Goal: Task Accomplishment & Management: Complete application form

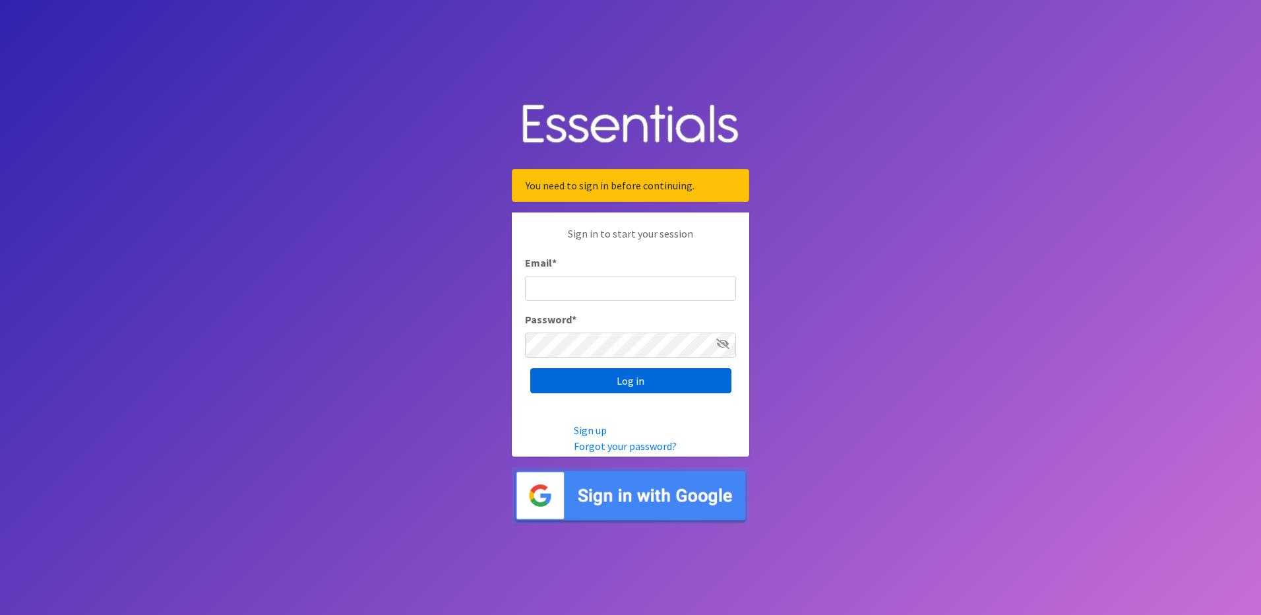
type input "[EMAIL_ADDRESS][DOMAIN_NAME]"
click at [664, 384] on input "Log in" at bounding box center [630, 380] width 201 height 25
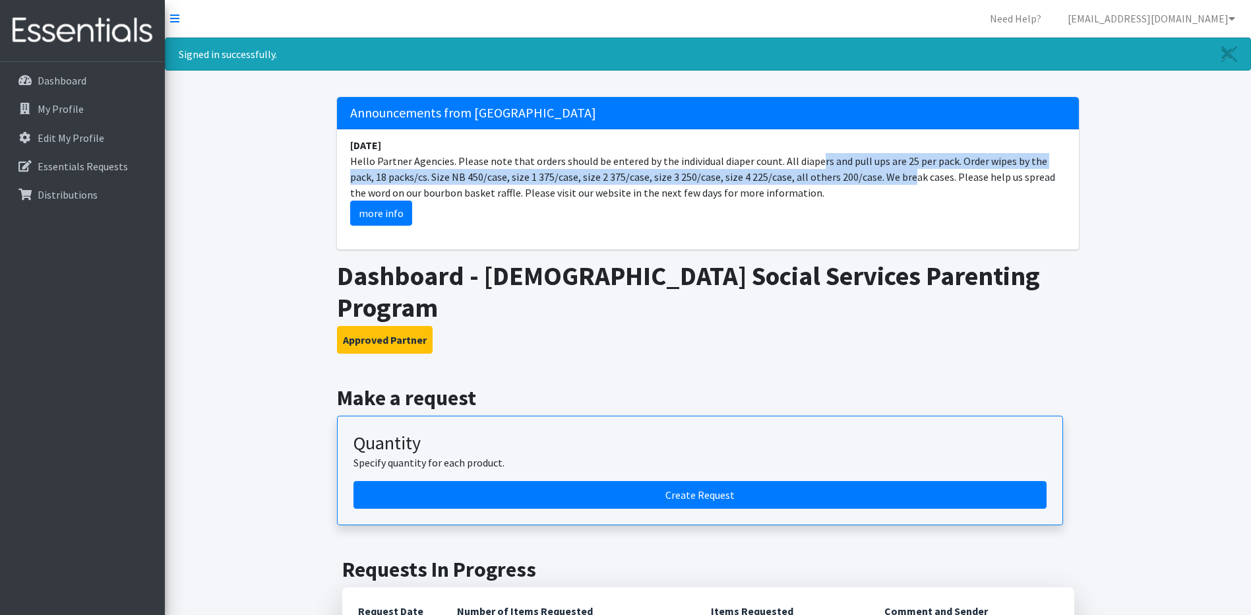
drag, startPoint x: 844, startPoint y: 177, endPoint x: 775, endPoint y: 158, distance: 71.2
click at [775, 158] on li "[DATE] Hello Partner Agencies. Please note that orders should be entered by the…" at bounding box center [708, 181] width 742 height 104
drag, startPoint x: 775, startPoint y: 158, endPoint x: 791, endPoint y: 157, distance: 16.5
copy li "All diapers and pull ups are 25 per pack. Order wipes by the pack, 18 packs/cs.…"
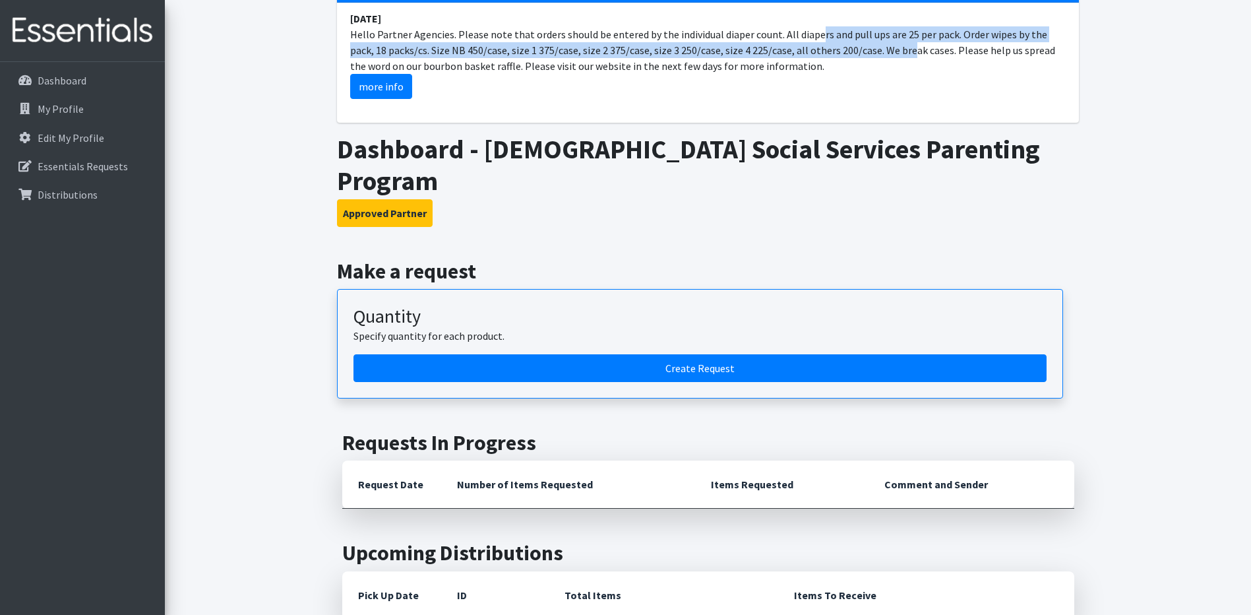
scroll to position [132, 0]
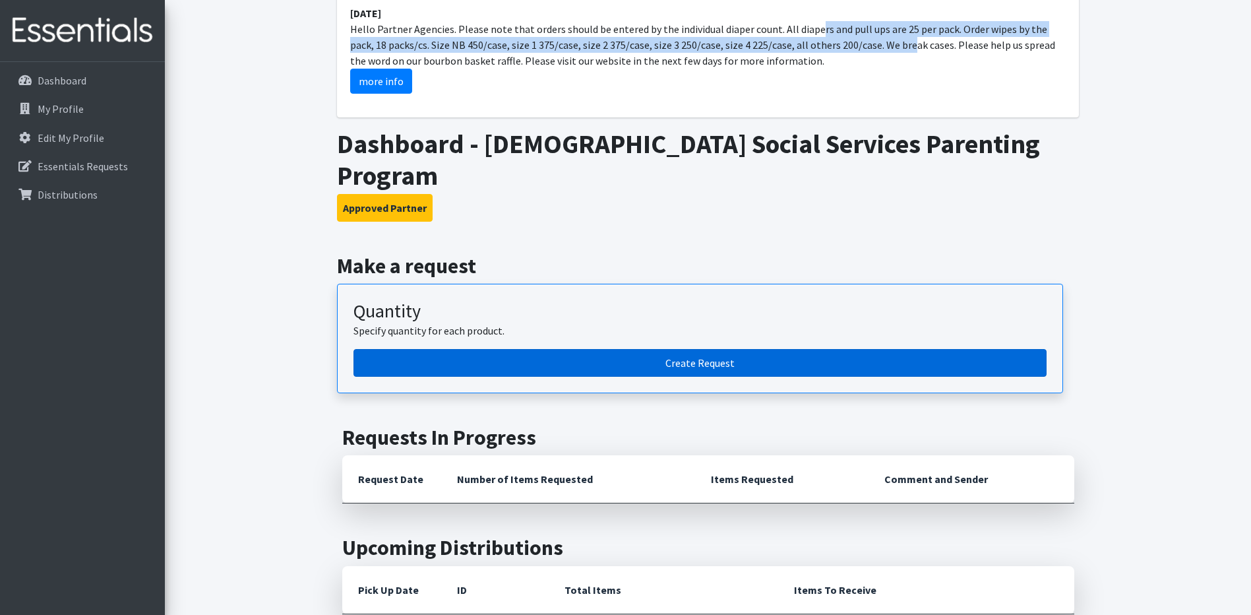
click at [700, 349] on link "Create Request" at bounding box center [700, 363] width 693 height 28
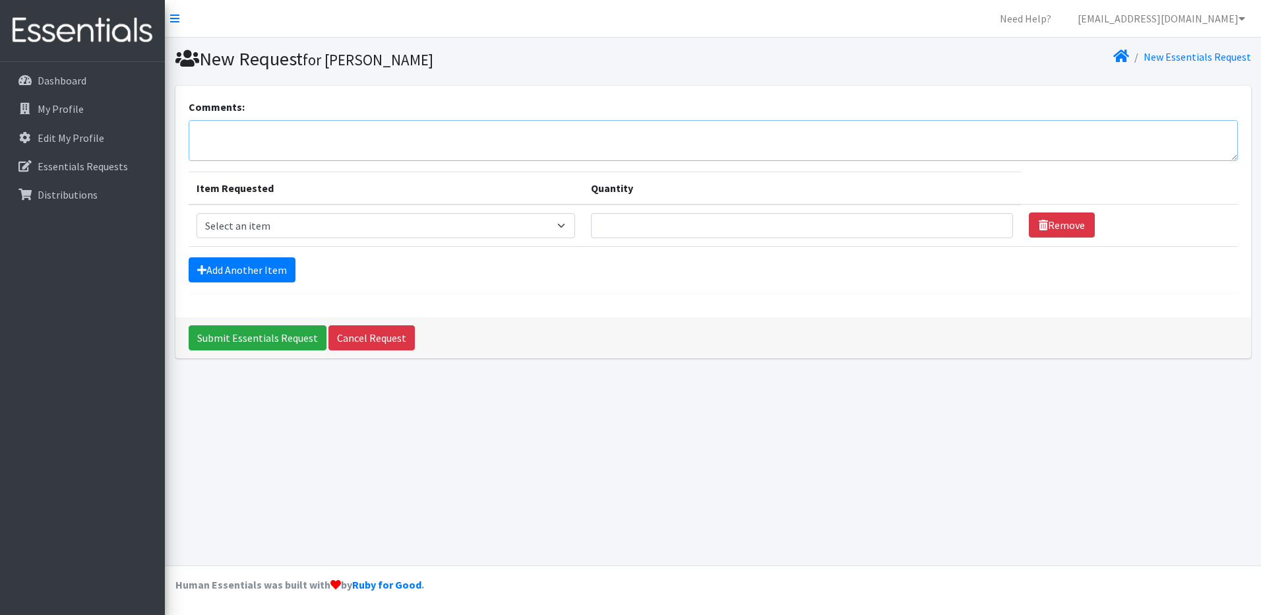
paste textarea "All diapers and pull ups are 25 per pack. Order wipes by the pack, 18 packs/cs.…"
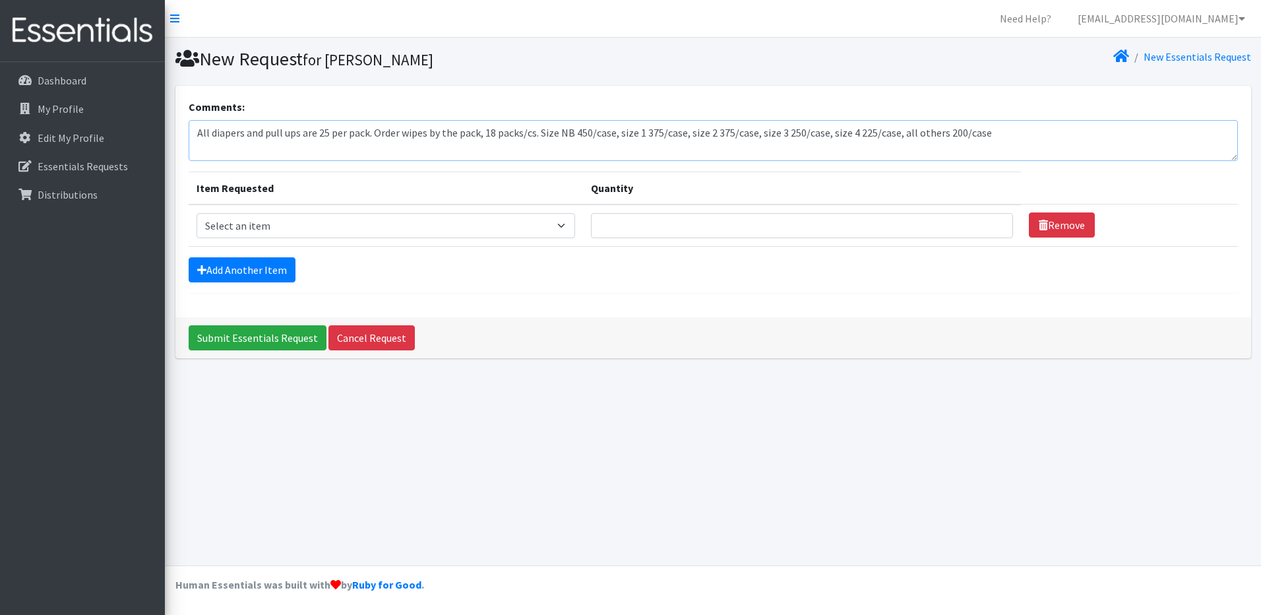
type textarea "All diapers and pull ups are 25 per pack. Order wipes by the pack, 18 packs/cs.…"
click at [536, 225] on select "Select an item 1 month period supply kit Kids (Newborn) Kids (Size 1) Kids (Siz…" at bounding box center [386, 225] width 379 height 25
select select "15051"
click at [197, 213] on select "Select an item 1 month period supply kit Kids (Newborn) Kids (Size 1) Kids (Siz…" at bounding box center [386, 225] width 379 height 25
click at [645, 231] on input "Quantity" at bounding box center [802, 225] width 422 height 25
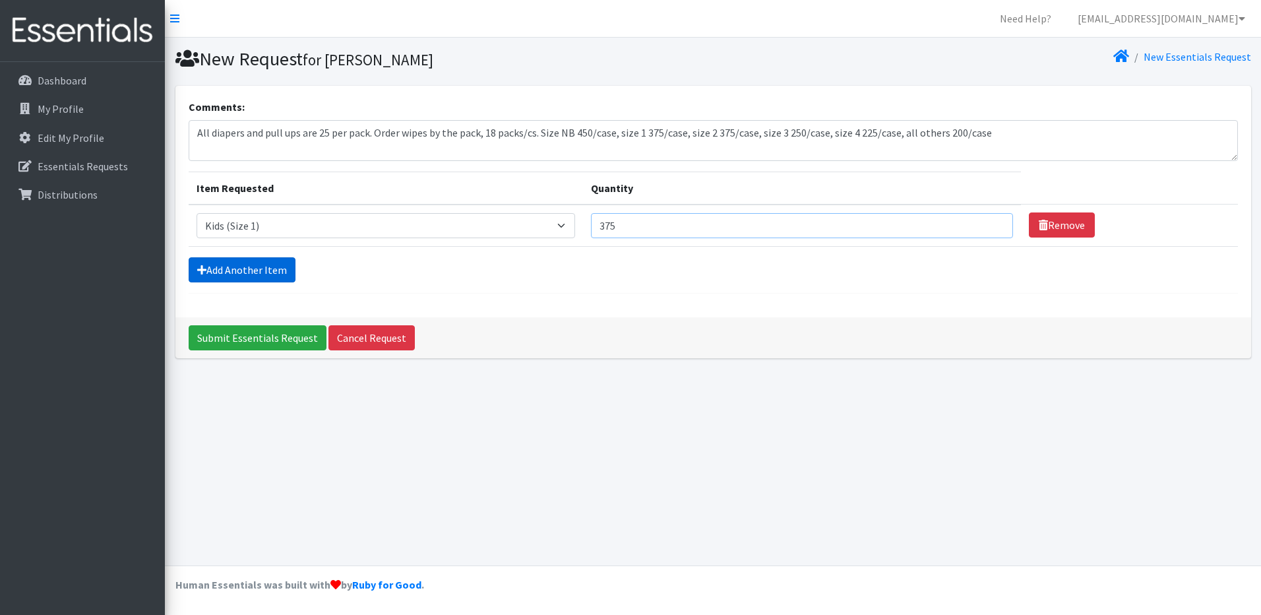
type input "375"
click at [276, 274] on link "Add Another Item" at bounding box center [242, 269] width 107 height 25
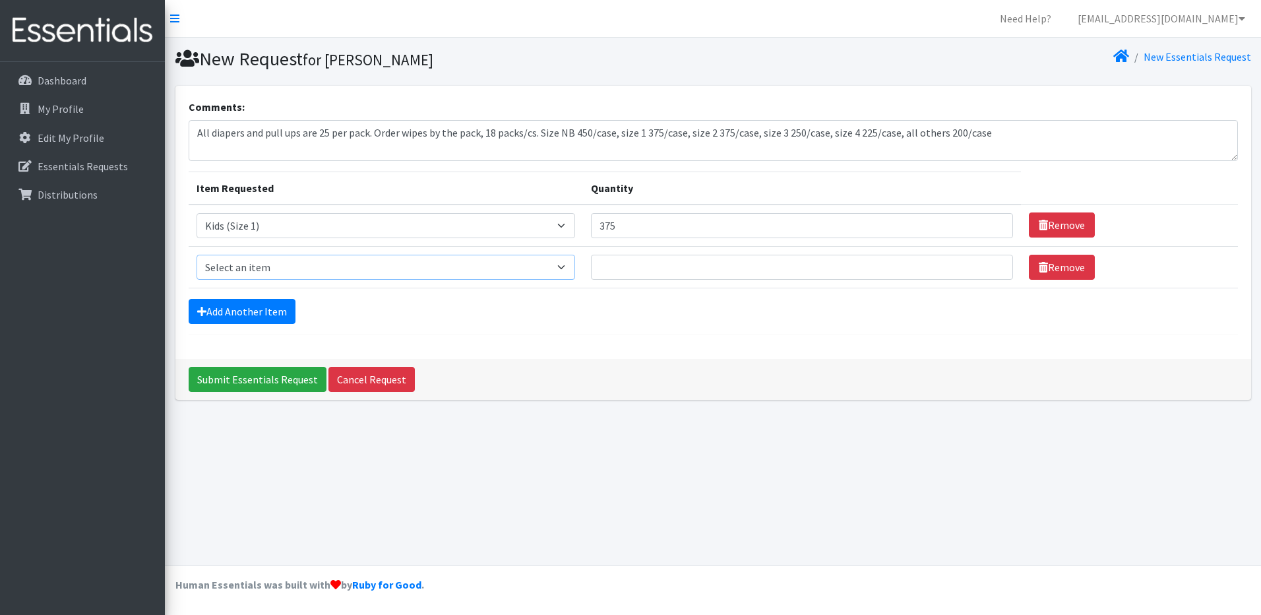
click at [313, 274] on select "Select an item 1 month period supply kit Kids (Newborn) Kids (Size 1) Kids (Siz…" at bounding box center [386, 267] width 379 height 25
select select "15041"
click at [197, 255] on select "Select an item 1 month period supply kit Kids (Newborn) Kids (Size 1) Kids (Siz…" at bounding box center [386, 267] width 379 height 25
click at [665, 272] on input "Quantity" at bounding box center [802, 267] width 422 height 25
type input "375"
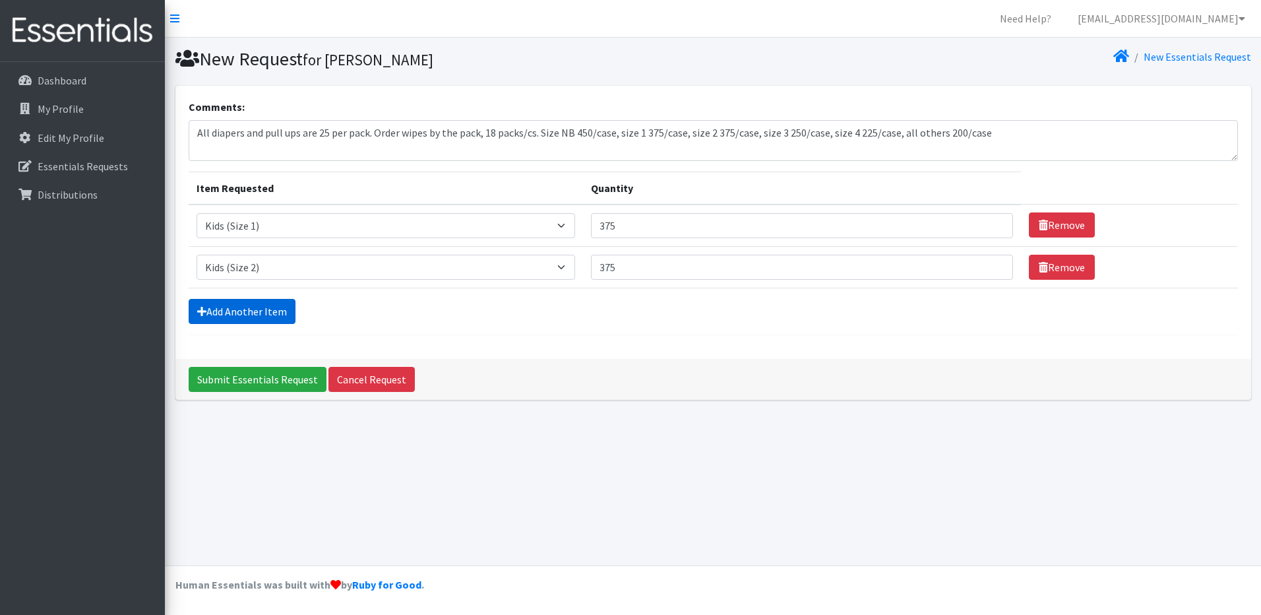
click at [260, 310] on link "Add Another Item" at bounding box center [242, 311] width 107 height 25
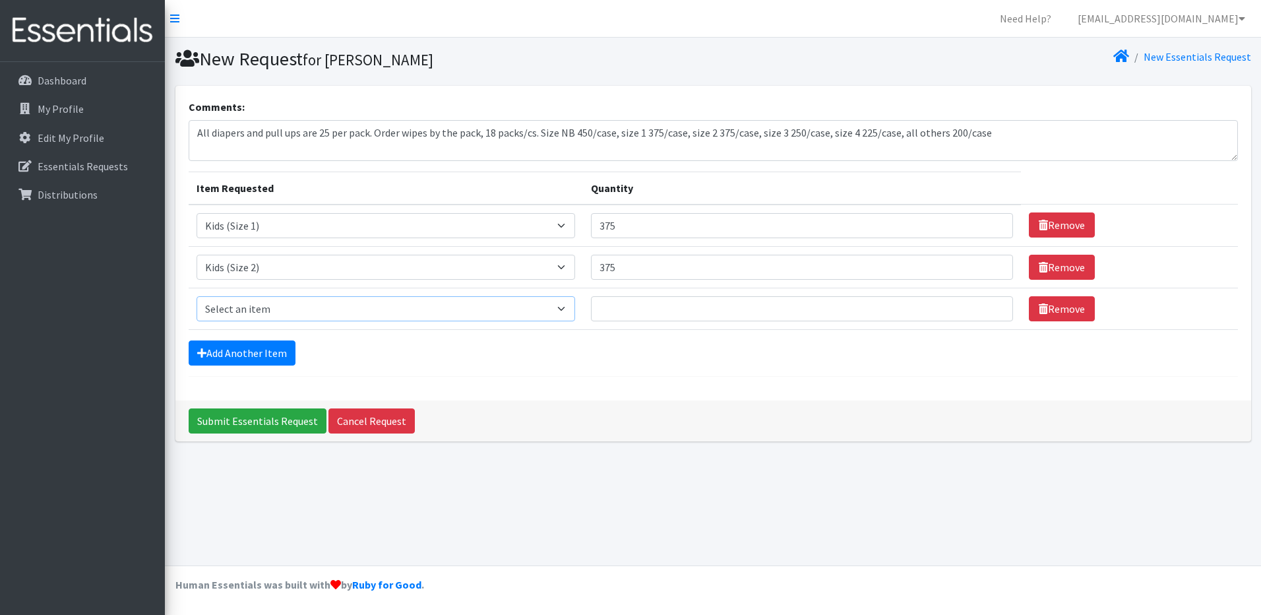
click at [318, 307] on select "Select an item 1 month period supply kit Kids (Newborn) Kids (Size 1) Kids (Siz…" at bounding box center [386, 308] width 379 height 25
select select "15069"
click at [197, 296] on select "Select an item 1 month period supply kit Kids (Newborn) Kids (Size 1) Kids (Siz…" at bounding box center [386, 308] width 379 height 25
click at [751, 309] on input "Quantity" at bounding box center [802, 308] width 422 height 25
type input "250"
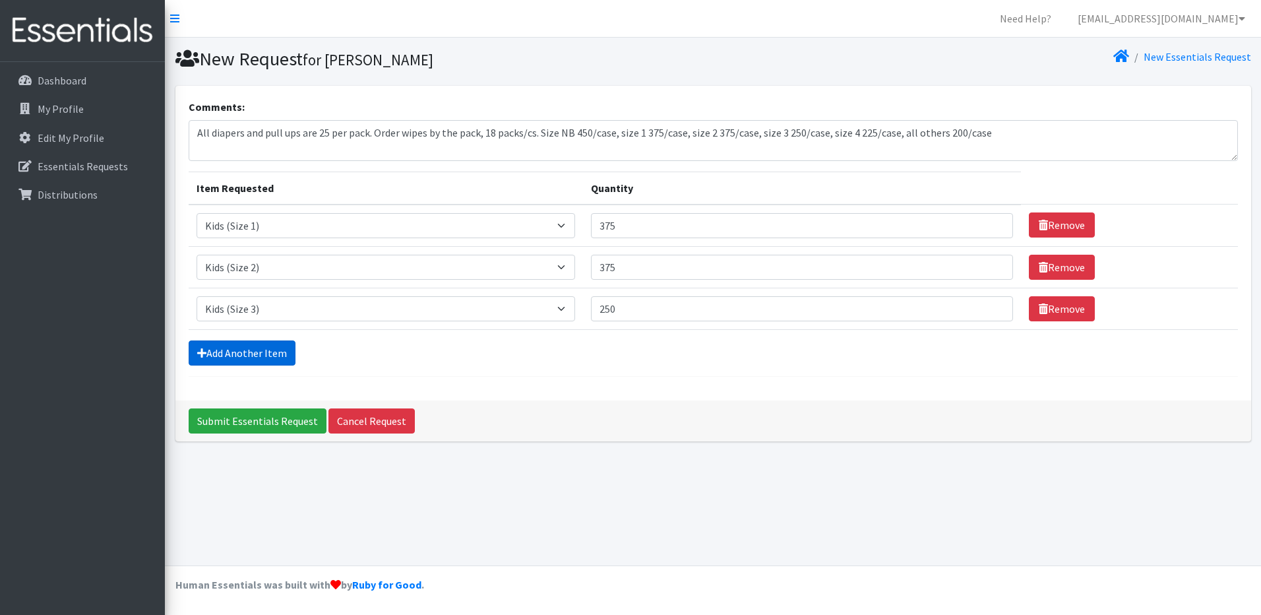
click at [281, 355] on link "Add Another Item" at bounding box center [242, 352] width 107 height 25
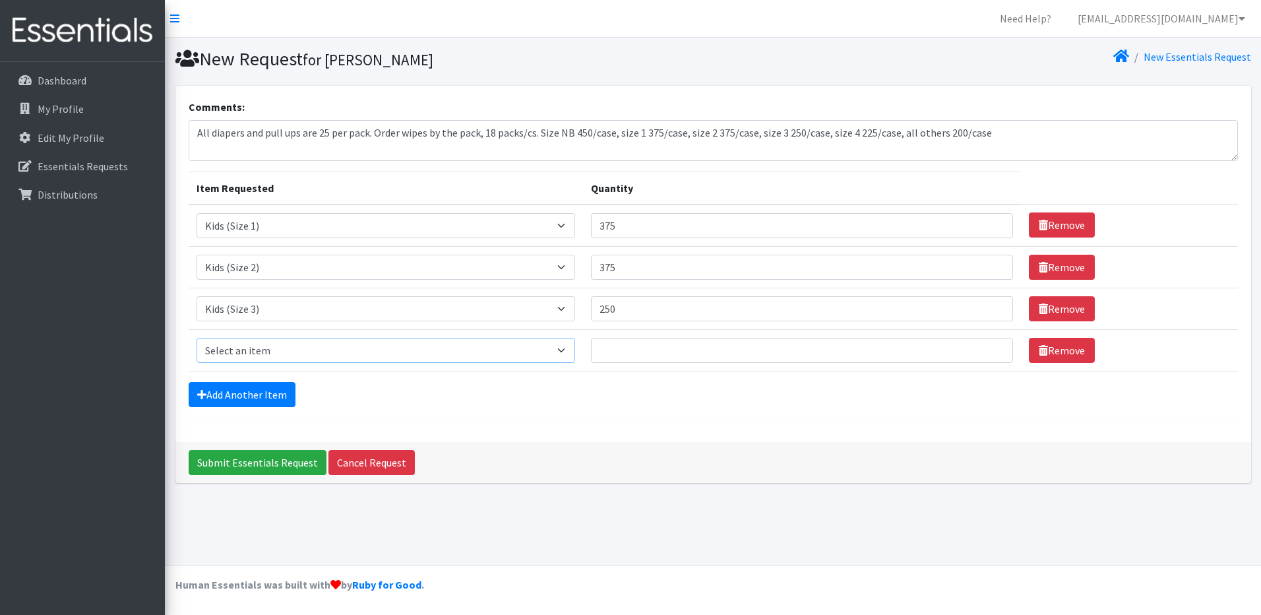
click at [346, 355] on select "Select an item 1 month period supply kit Kids (Newborn) Kids (Size 1) Kids (Siz…" at bounding box center [386, 350] width 379 height 25
select select "15038"
click at [197, 338] on select "Select an item 1 month period supply kit Kids (Newborn) Kids (Size 1) Kids (Siz…" at bounding box center [386, 350] width 379 height 25
click at [654, 352] on input "Quantity" at bounding box center [802, 350] width 422 height 25
type input "225"
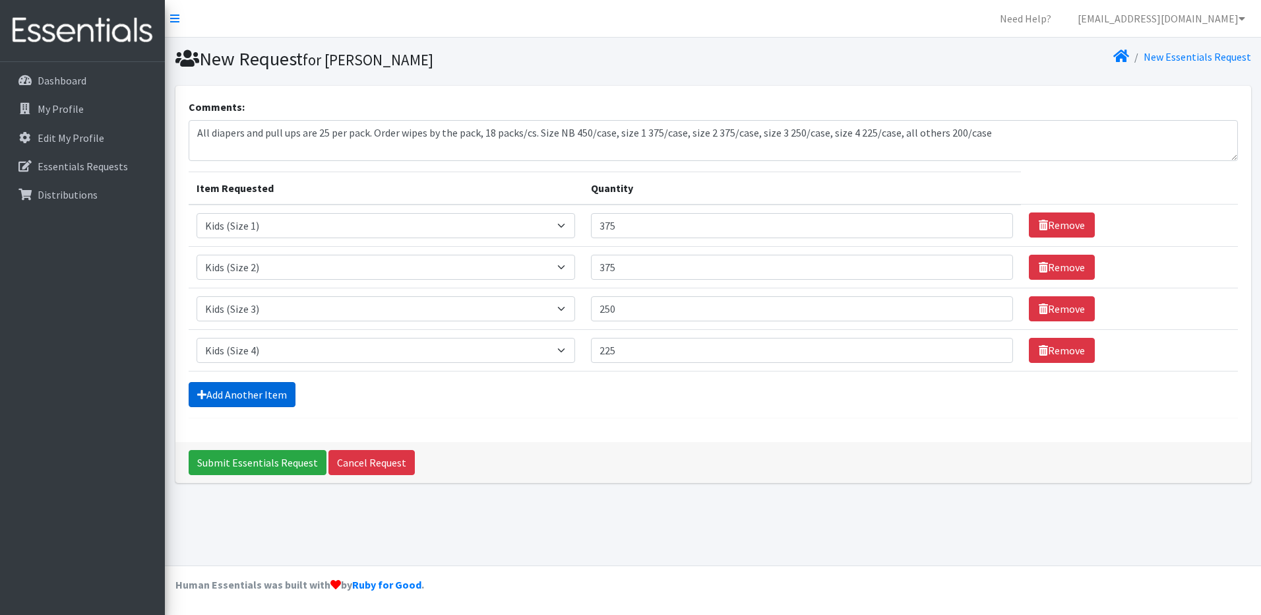
click at [240, 400] on link "Add Another Item" at bounding box center [242, 394] width 107 height 25
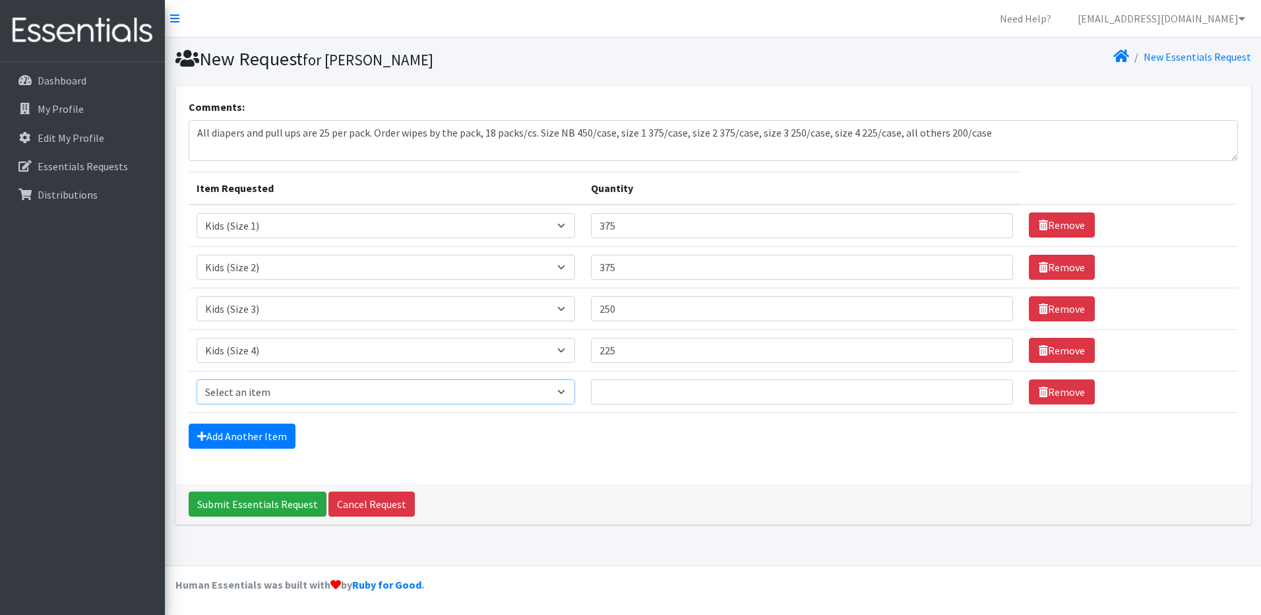
click at [276, 389] on select "Select an item 1 month period supply kit Kids (Newborn) Kids (Size 1) Kids (Siz…" at bounding box center [386, 391] width 379 height 25
select select "15044"
click at [197, 379] on select "Select an item 1 month period supply kit Kids (Newborn) Kids (Size 1) Kids (Siz…" at bounding box center [386, 391] width 379 height 25
click at [706, 392] on input "Quantity" at bounding box center [802, 391] width 422 height 25
type input "400"
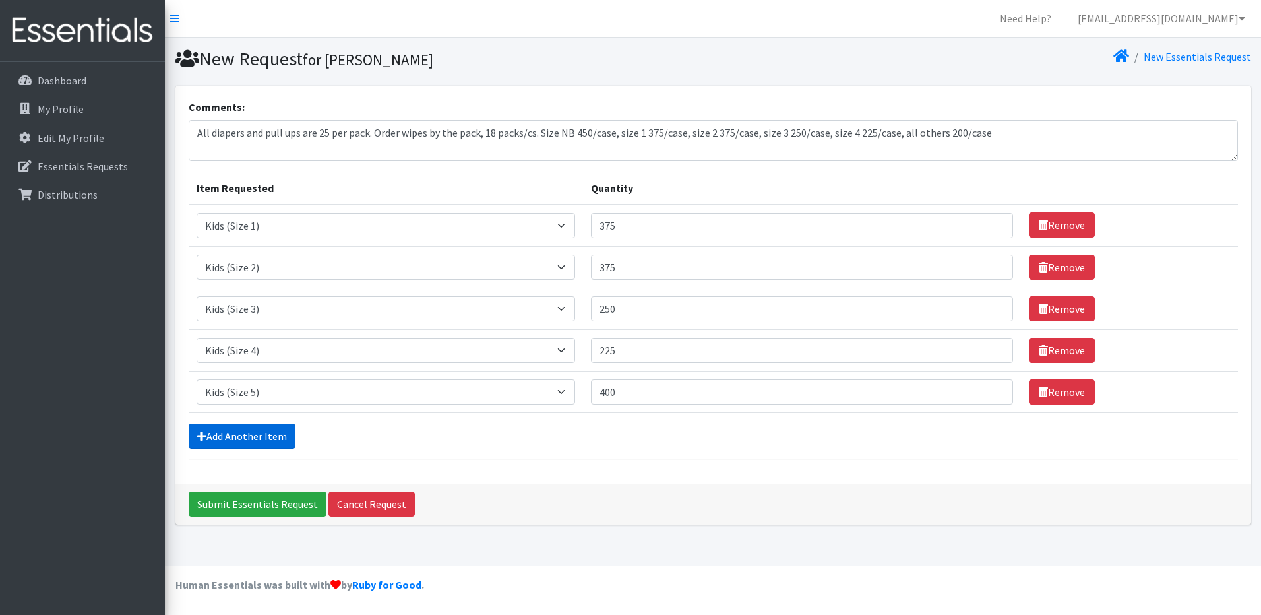
click at [276, 429] on link "Add Another Item" at bounding box center [242, 435] width 107 height 25
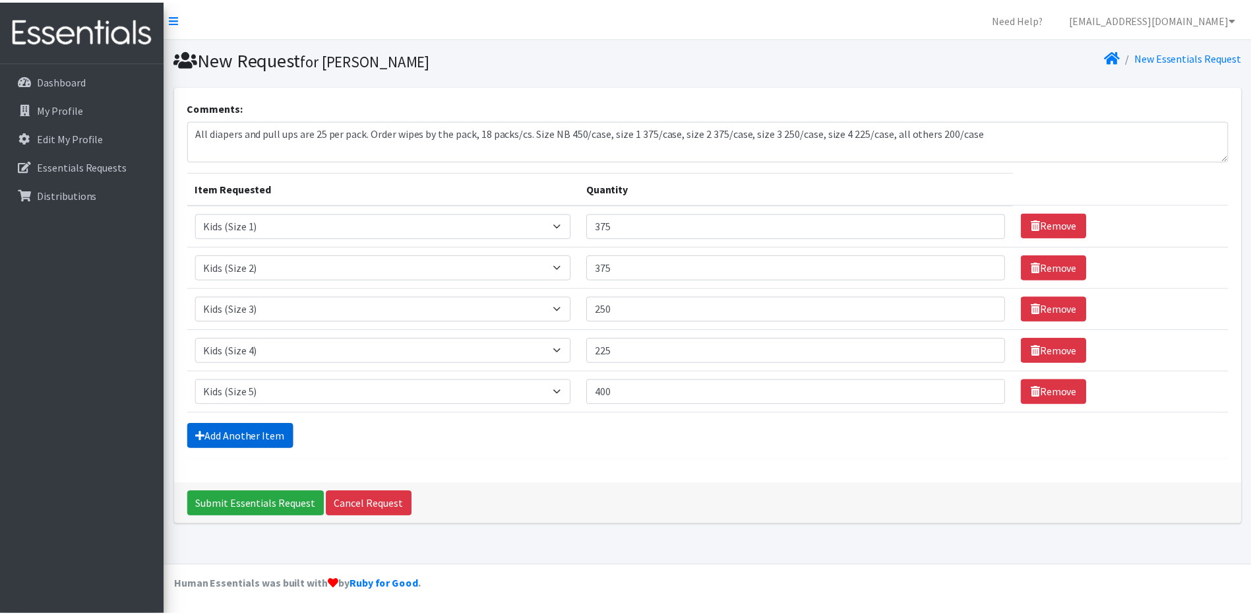
scroll to position [11, 0]
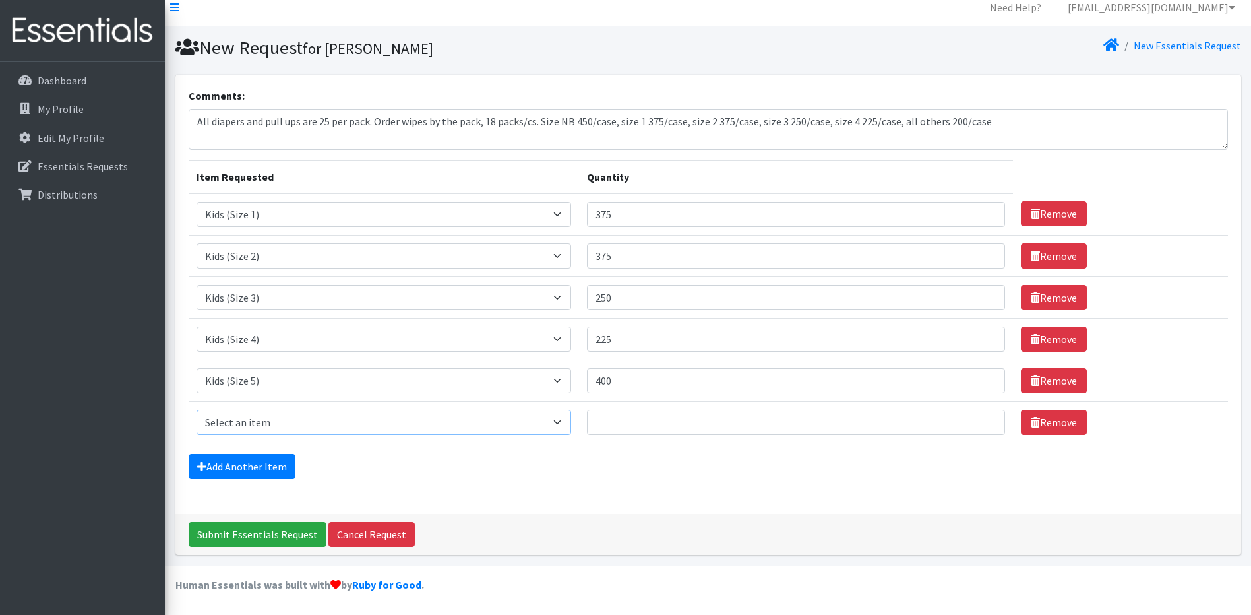
click at [293, 423] on select "Select an item 1 month period supply kit Kids (Newborn) Kids (Size 1) Kids (Siz…" at bounding box center [384, 422] width 375 height 25
select select "15071"
click at [197, 410] on select "Select an item 1 month period supply kit Kids (Newborn) Kids (Size 1) Kids (Siz…" at bounding box center [384, 422] width 375 height 25
click at [732, 432] on input "Quantity" at bounding box center [796, 422] width 418 height 25
type input "400"
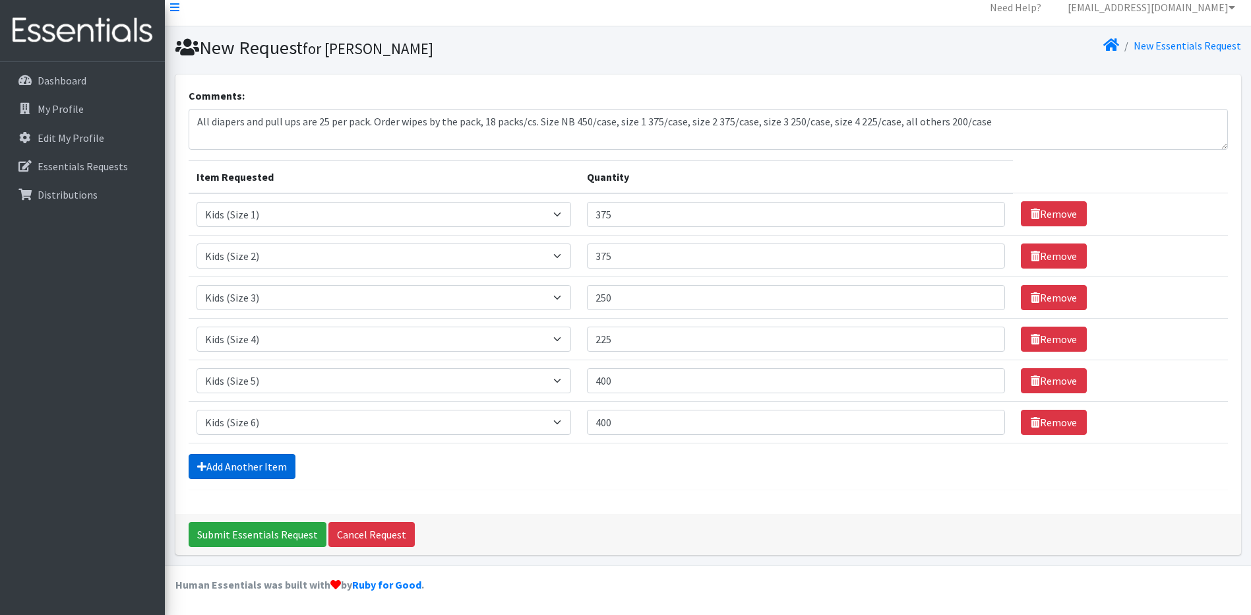
click at [254, 461] on link "Add Another Item" at bounding box center [242, 466] width 107 height 25
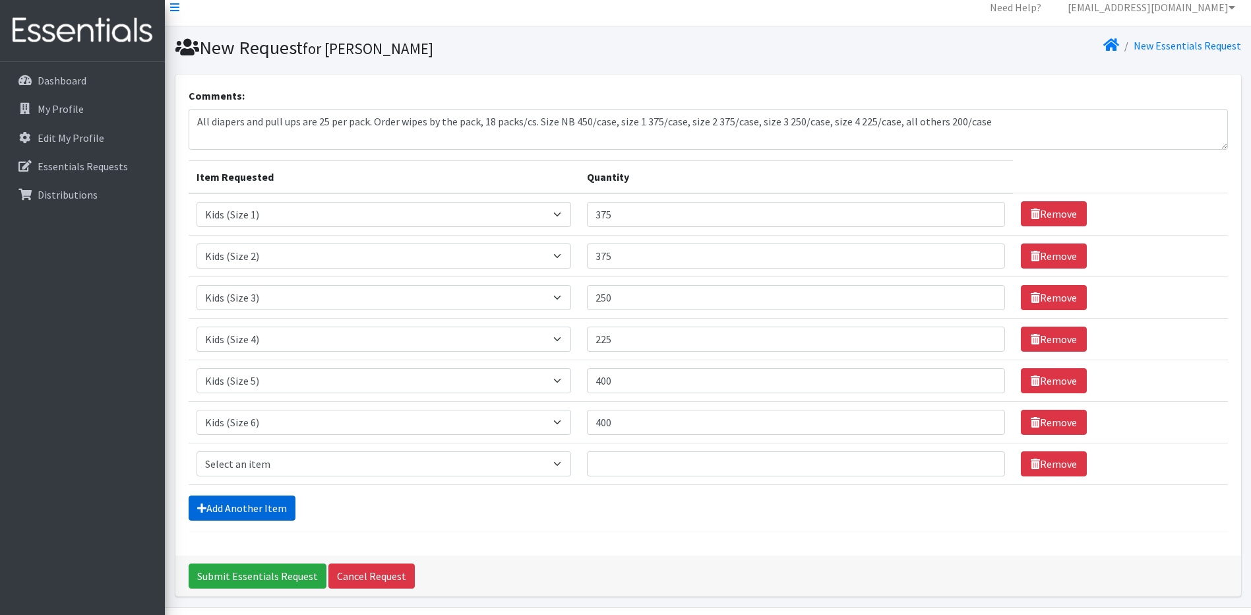
scroll to position [53, 0]
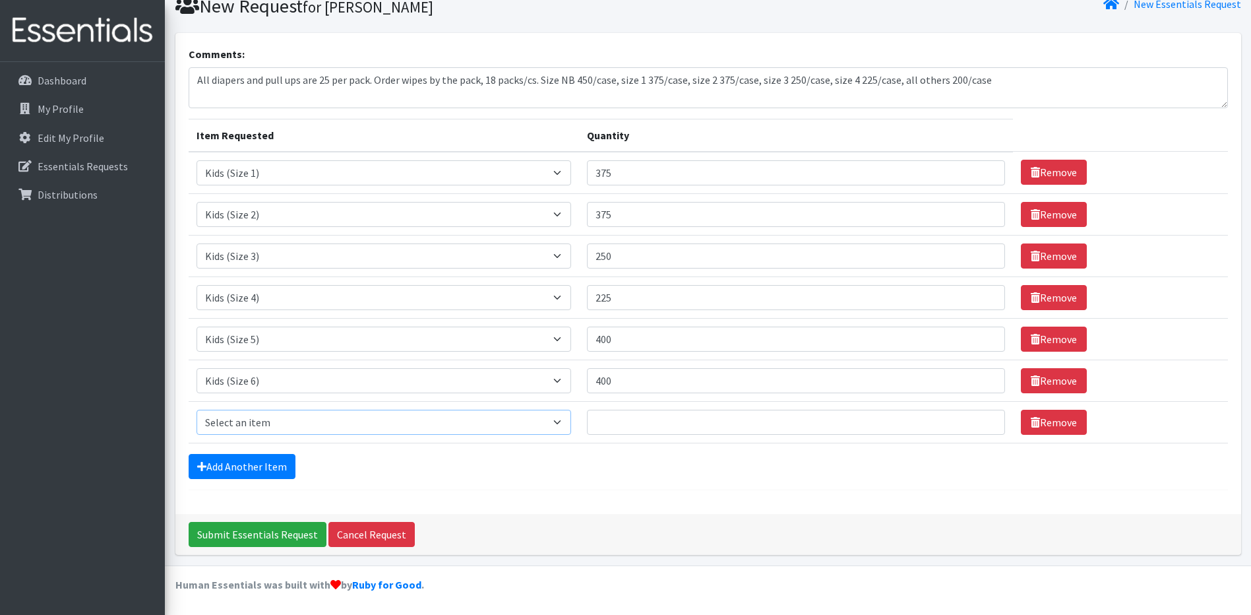
click at [308, 424] on select "Select an item 1 month period supply kit Kids (Newborn) Kids (Size 1) Kids (Siz…" at bounding box center [384, 422] width 375 height 25
select select "15078"
click at [197, 410] on select "Select an item 1 month period supply kit Kids (Newborn) Kids (Size 1) Kids (Siz…" at bounding box center [384, 422] width 375 height 25
drag, startPoint x: 999, startPoint y: 87, endPoint x: 155, endPoint y: 115, distance: 844.7
click at [155, 115] on div "Need Help? [EMAIL_ADDRESS][DOMAIN_NAME] Organization Settings My Co-Workers My …" at bounding box center [625, 280] width 1251 height 667
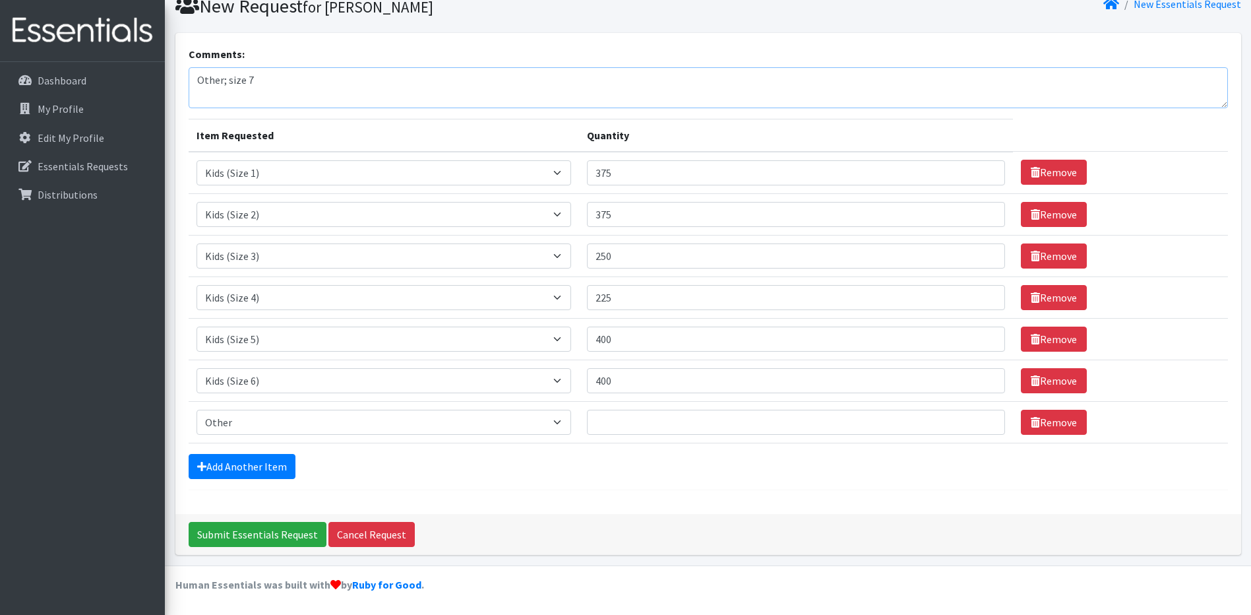
type textarea "Other; size 7"
click at [676, 426] on input "Quantity" at bounding box center [796, 422] width 418 height 25
type input "200"
click at [232, 474] on link "Add Another Item" at bounding box center [242, 466] width 107 height 25
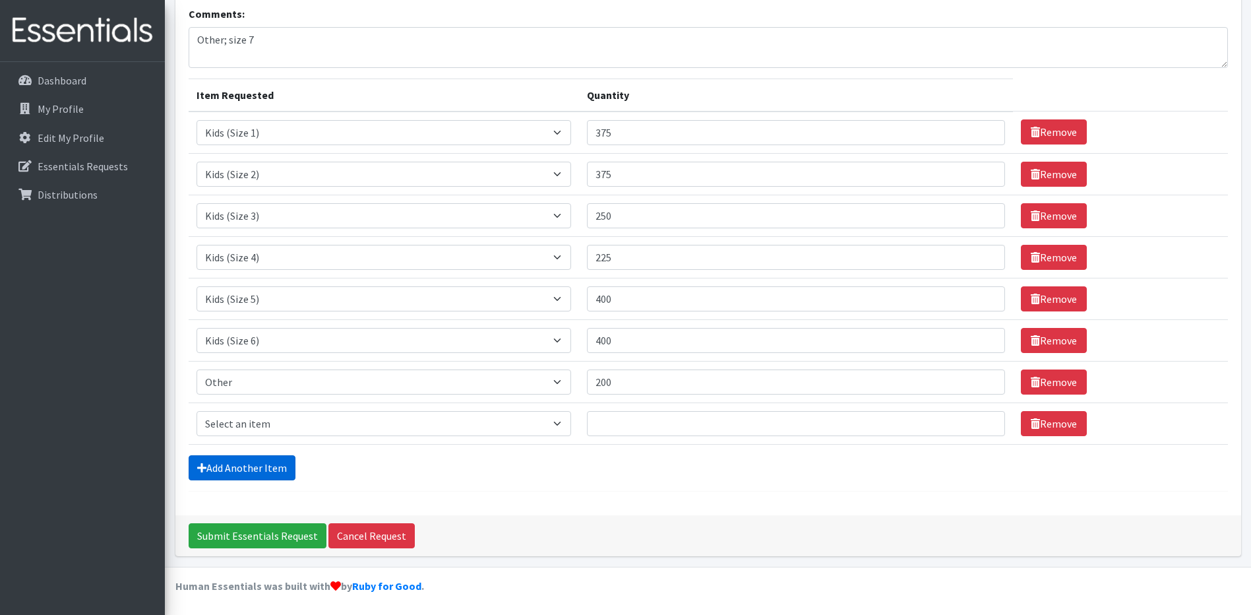
scroll to position [94, 0]
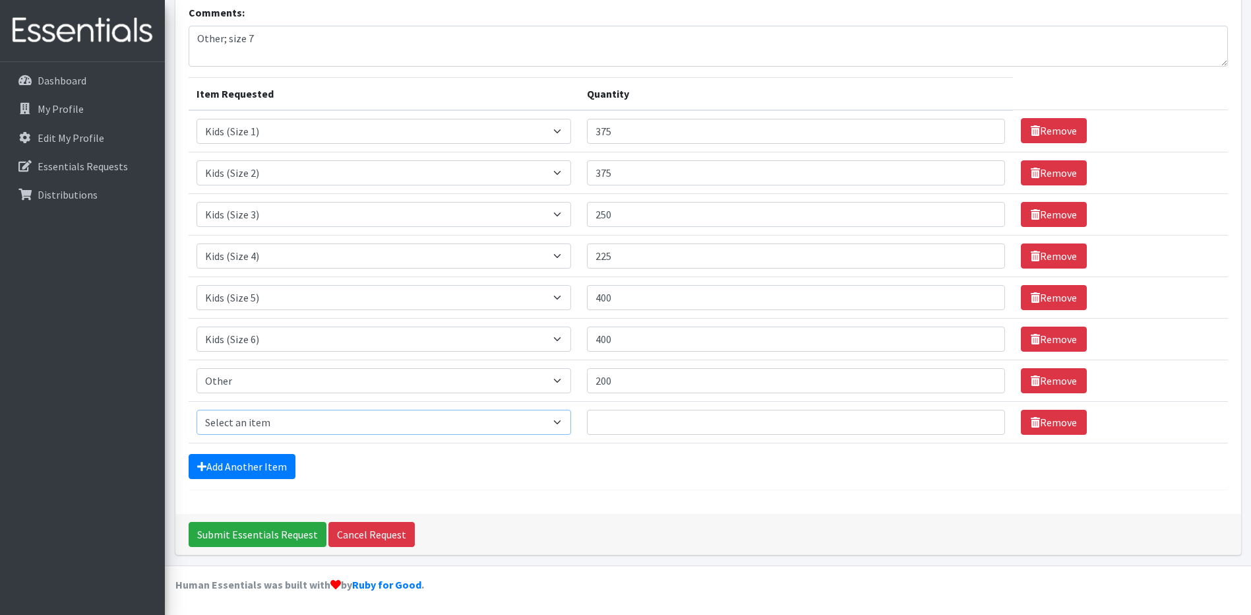
click at [267, 429] on select "Select an item 1 month period supply kit Kids (Newborn) Kids (Size 1) Kids (Siz…" at bounding box center [384, 422] width 375 height 25
click at [559, 468] on div "Add Another Item" at bounding box center [708, 466] width 1039 height 25
click at [481, 410] on select "Select an item 1 month period supply kit Kids (Newborn) Kids (Size 1) Kids (Siz…" at bounding box center [384, 422] width 375 height 25
click at [482, 424] on select "Select an item 1 month period supply kit Kids (Newborn) Kids (Size 1) Kids (Siz…" at bounding box center [384, 422] width 375 height 25
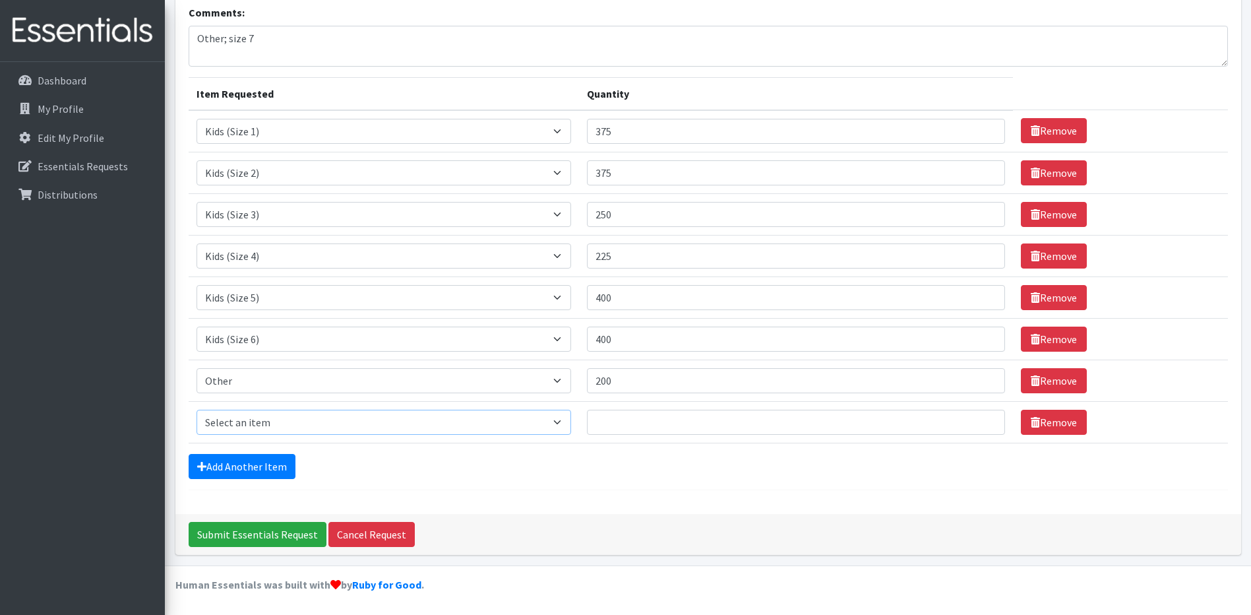
select select "15040"
click at [197, 410] on select "Select an item 1 month period supply kit Kids (Newborn) Kids (Size 1) Kids (Siz…" at bounding box center [384, 422] width 375 height 25
click at [647, 427] on input "Quantity" at bounding box center [796, 422] width 418 height 25
type input "200"
click at [637, 491] on div "Comments: Other; size 7 Item Requested Quantity Item Requested Select an item 1…" at bounding box center [708, 252] width 1066 height 522
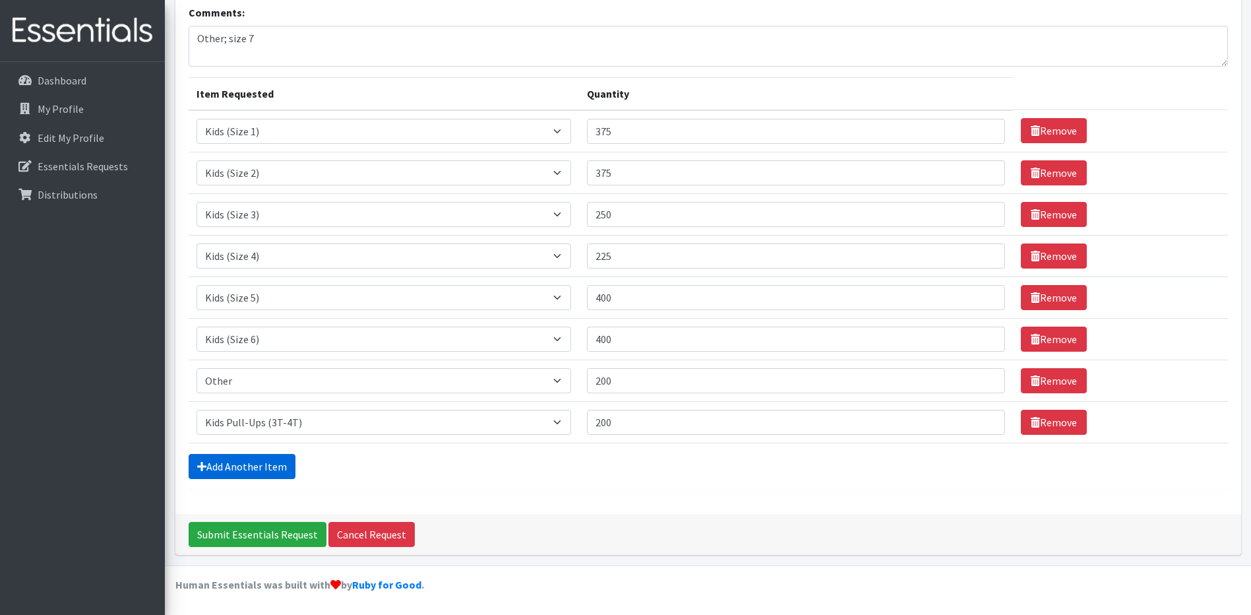
click at [262, 474] on link "Add Another Item" at bounding box center [242, 466] width 107 height 25
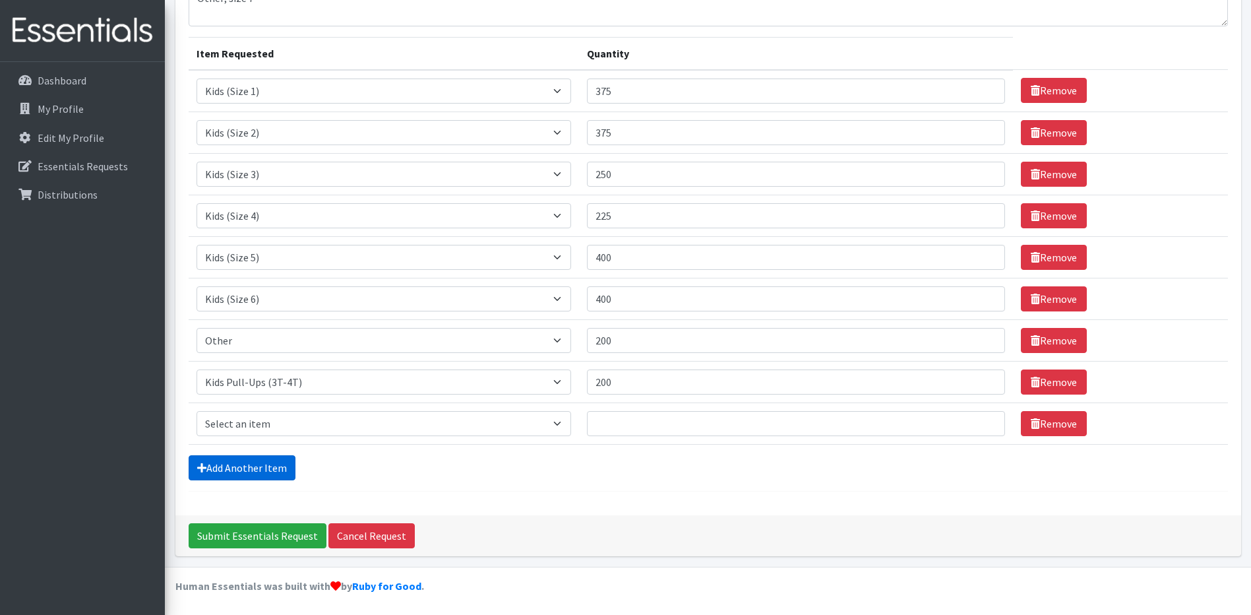
scroll to position [136, 0]
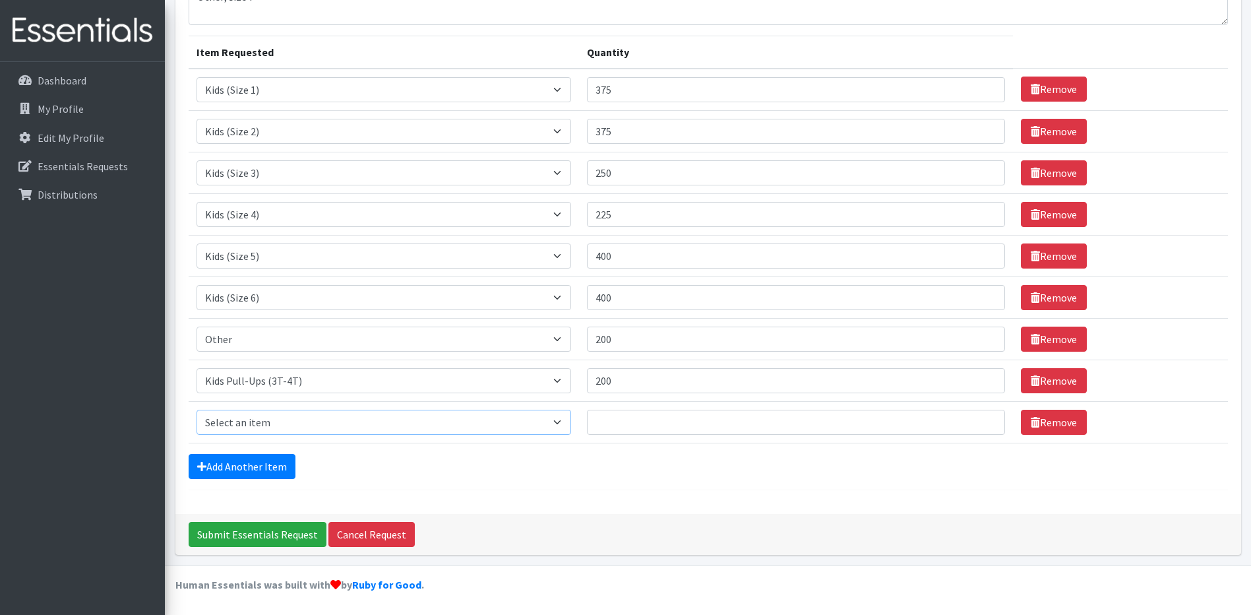
click at [315, 429] on select "Select an item 1 month period supply kit Kids (Newborn) Kids (Size 1) Kids (Siz…" at bounding box center [384, 422] width 375 height 25
select select "15043"
click at [197, 410] on select "Select an item 1 month period supply kit Kids (Newborn) Kids (Size 1) Kids (Siz…" at bounding box center [384, 422] width 375 height 25
click at [635, 427] on input "Quantity" at bounding box center [796, 422] width 418 height 25
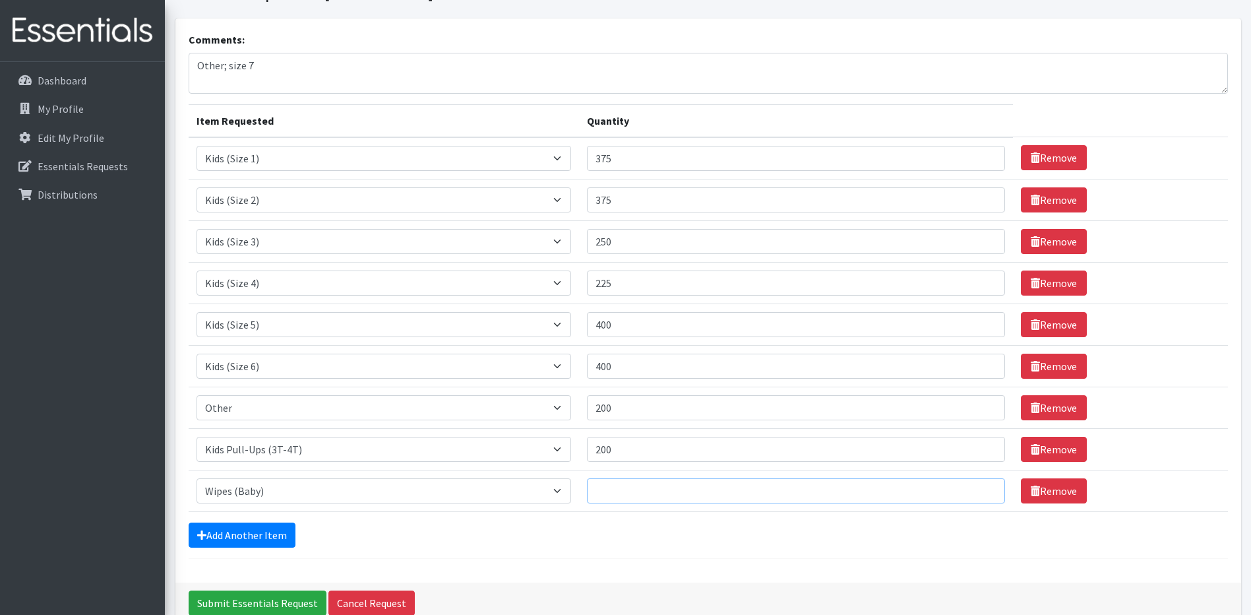
scroll to position [132, 0]
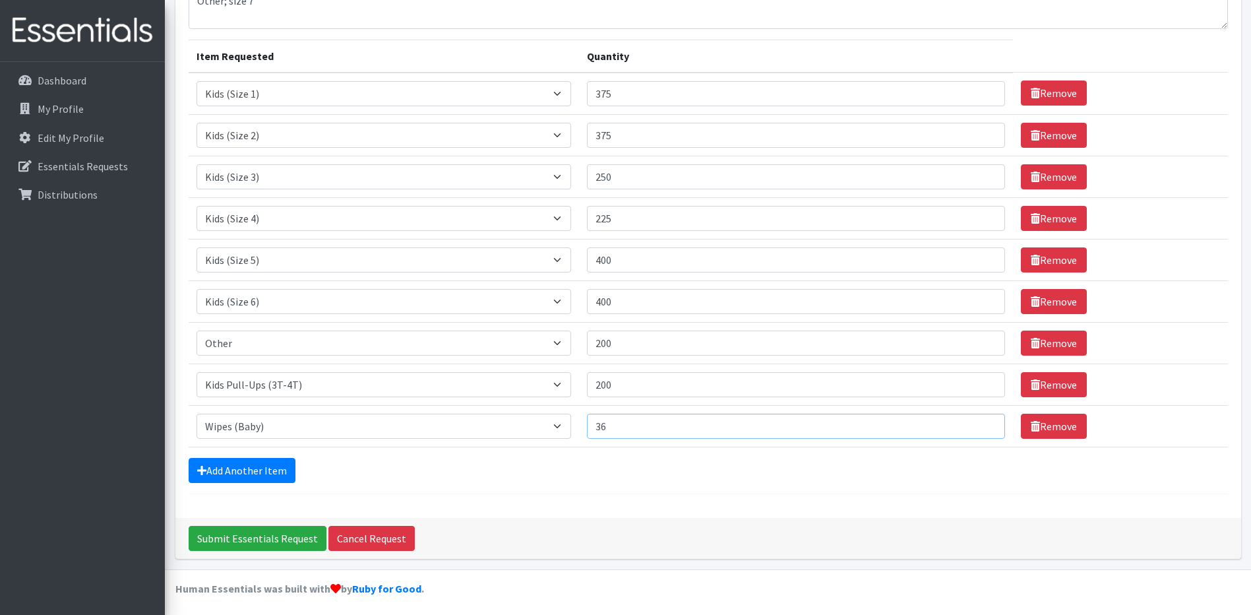
type input "36"
click at [693, 491] on form "Comments: Other; size 7 Item Requested Quantity Item Requested Select an item 1…" at bounding box center [708, 230] width 1039 height 527
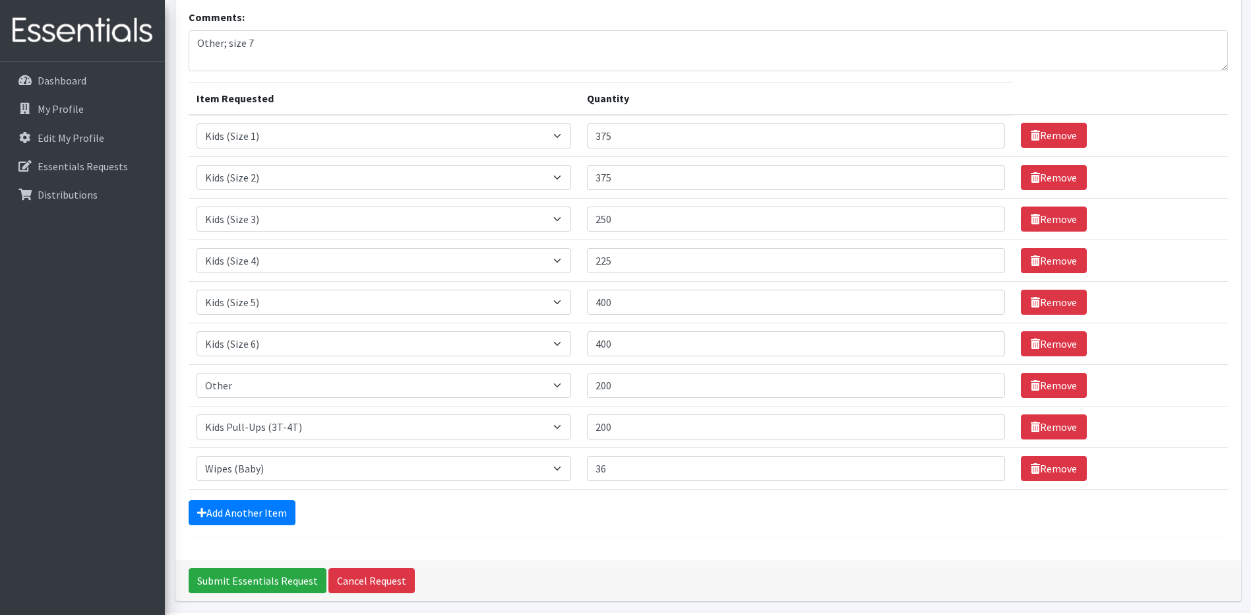
scroll to position [0, 0]
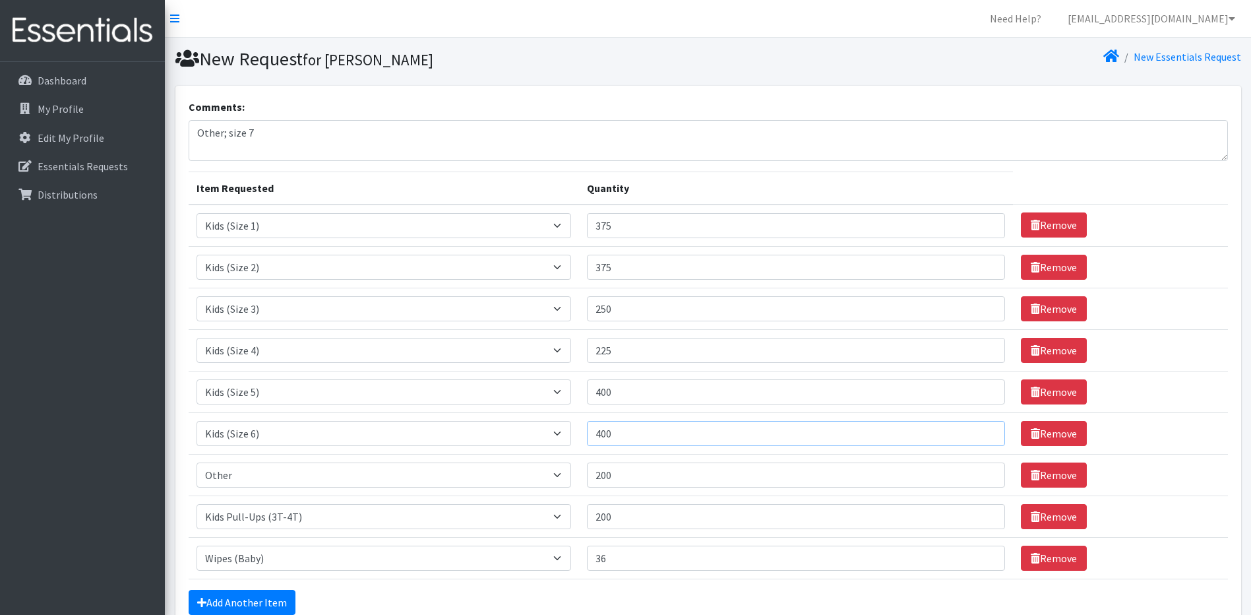
drag, startPoint x: 658, startPoint y: 439, endPoint x: 602, endPoint y: 435, distance: 56.2
click at [602, 435] on input "400" at bounding box center [796, 433] width 418 height 25
type input "200"
click at [665, 86] on div "Comments: Other; size 7 Item Requested Quantity Item Requested Select an item 1…" at bounding box center [708, 368] width 1066 height 564
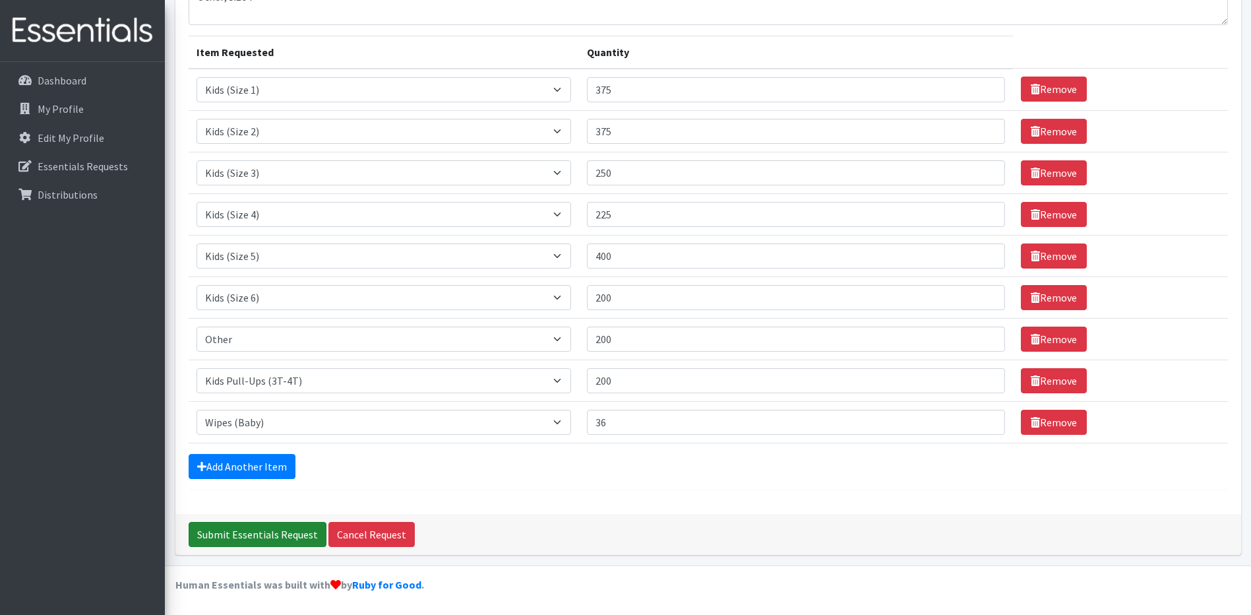
click at [208, 529] on input "Submit Essentials Request" at bounding box center [258, 534] width 138 height 25
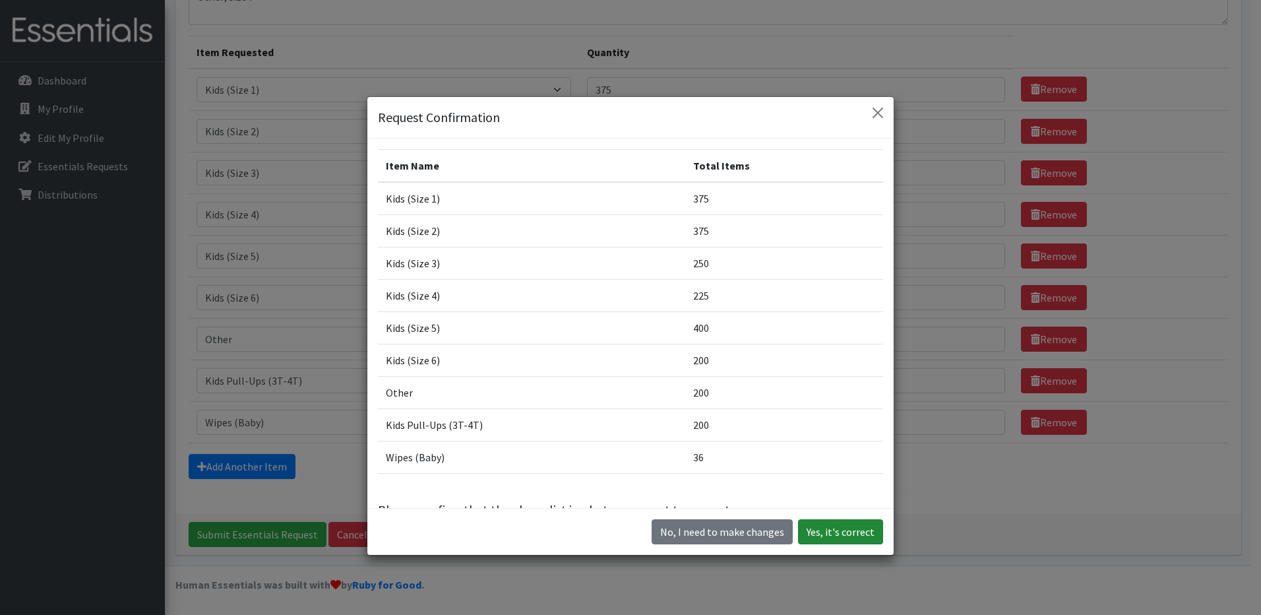
click at [827, 534] on button "Yes, it's correct" at bounding box center [840, 531] width 85 height 25
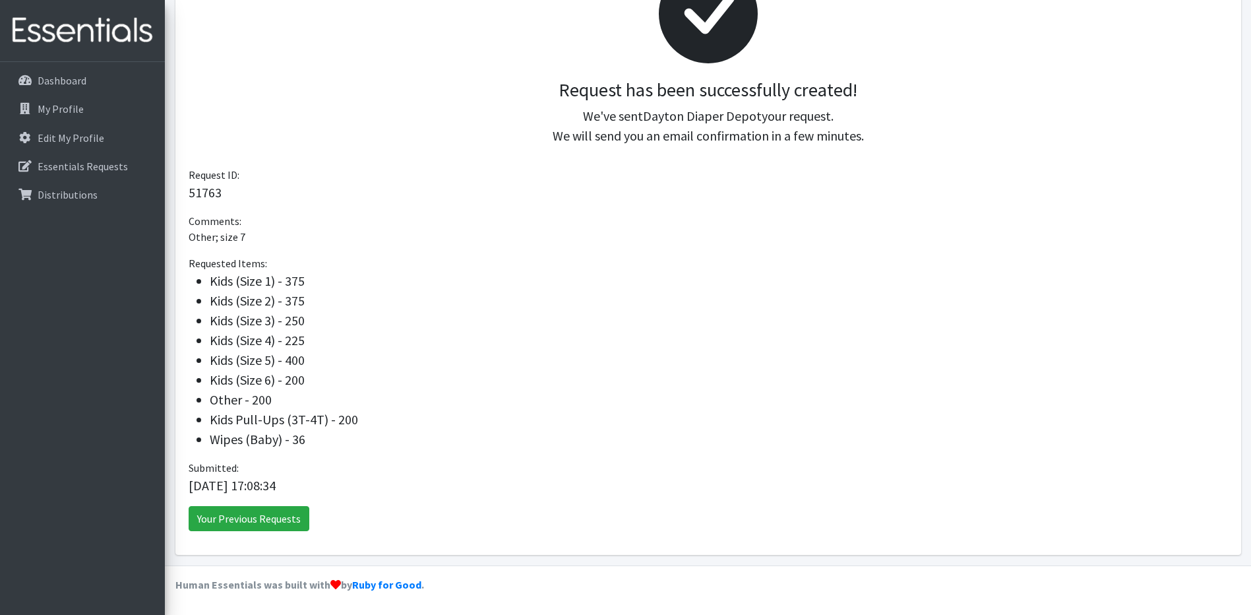
scroll to position [150, 0]
